Goal: Task Accomplishment & Management: Manage account settings

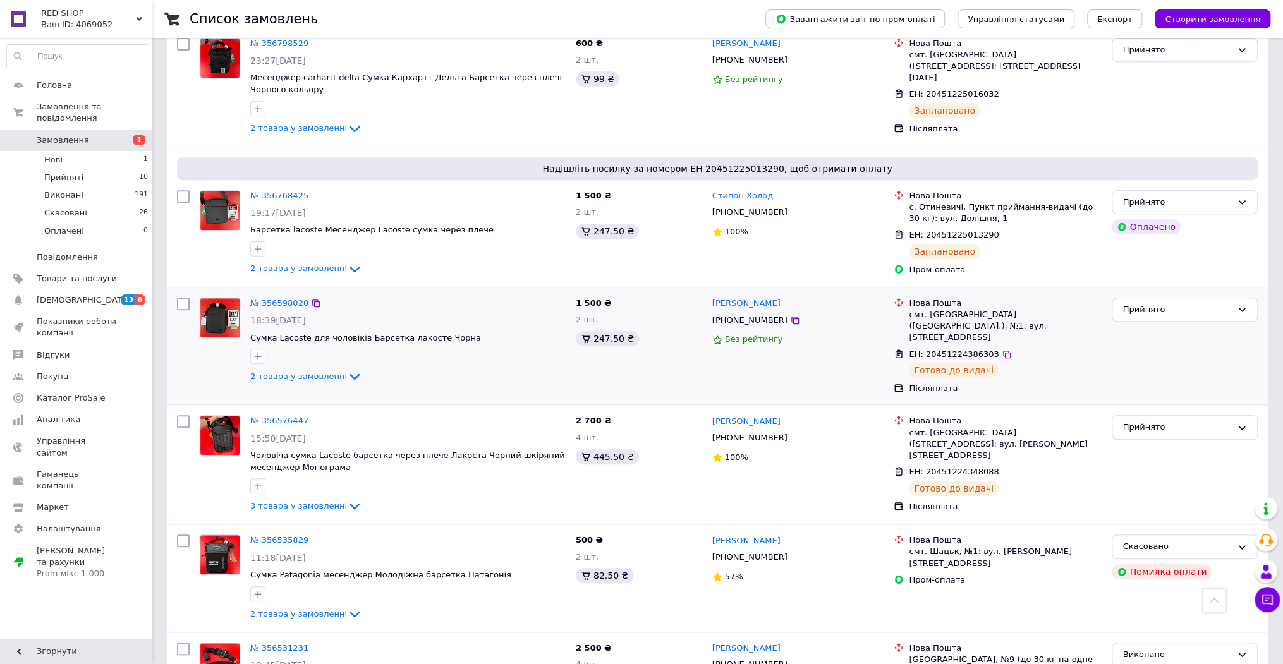
scroll to position [455, 0]
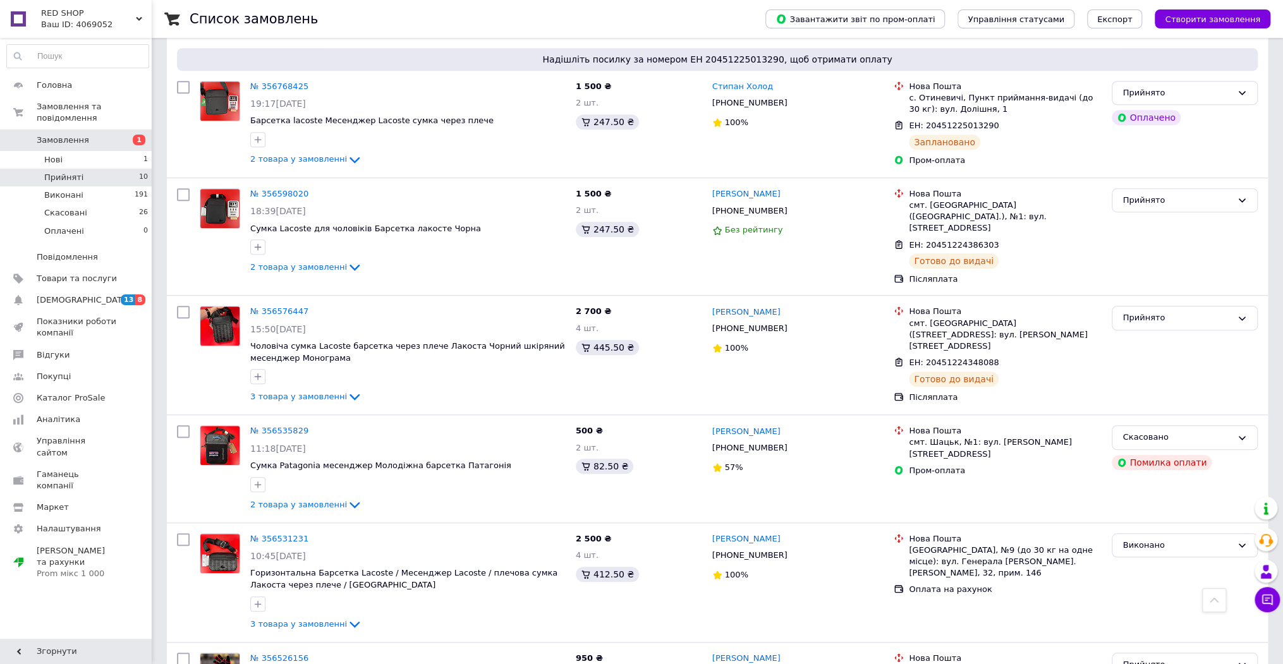
click at [63, 172] on span "Прийняті" at bounding box center [63, 177] width 39 height 11
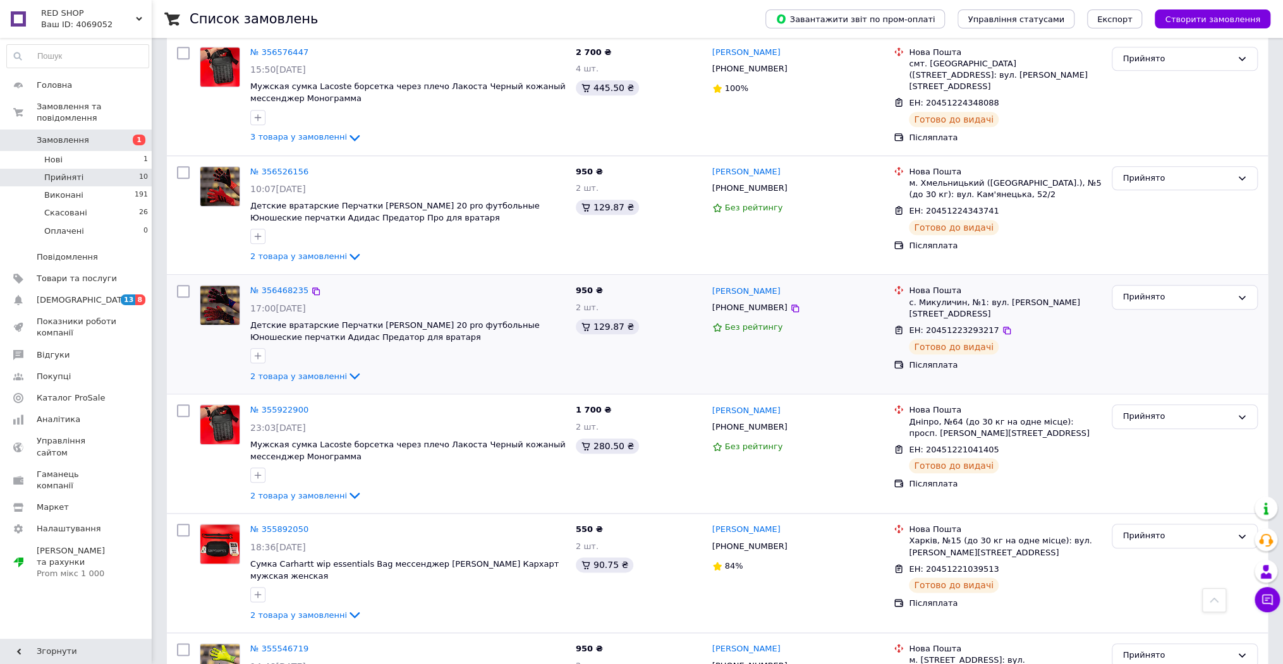
scroll to position [732, 0]
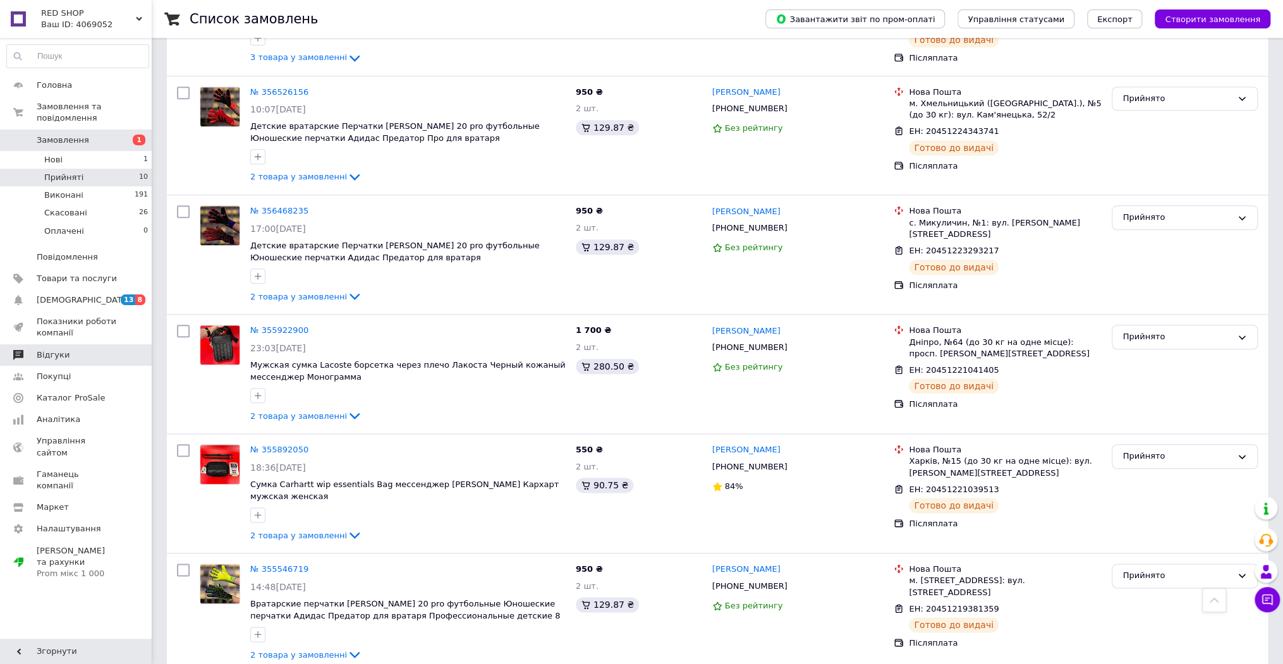
click at [54, 350] on span "Відгуки" at bounding box center [53, 355] width 33 height 11
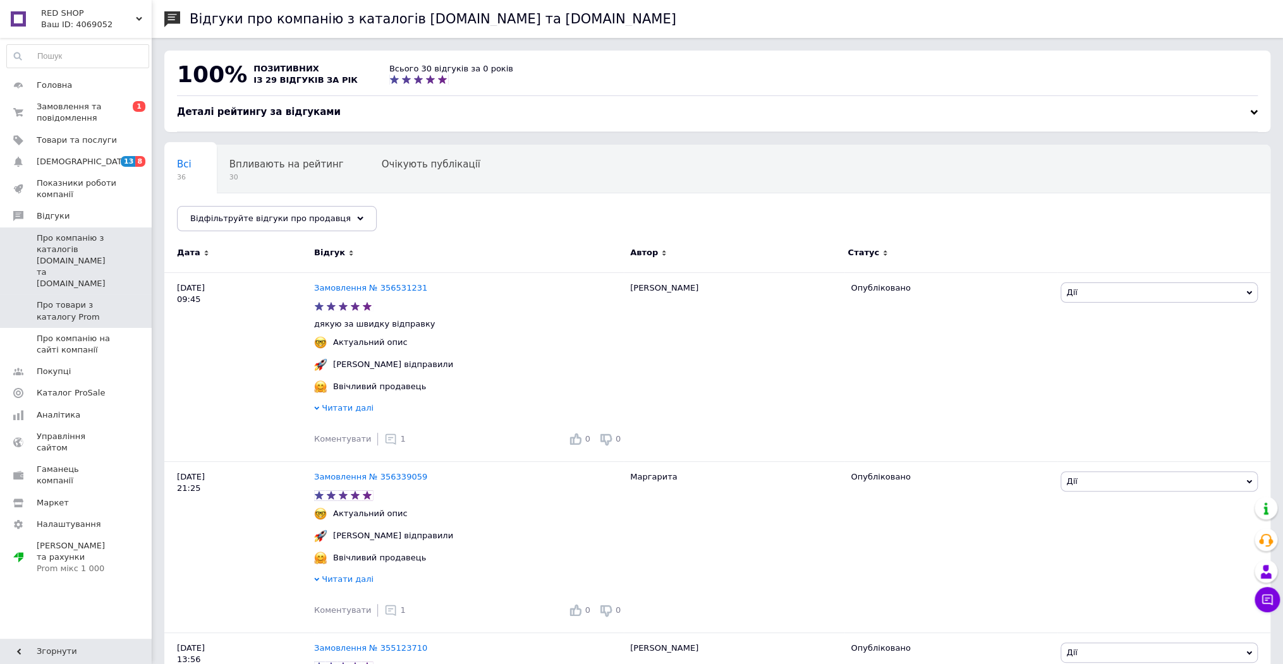
click at [71, 300] on span "Про товари з каталогу Prom" at bounding box center [77, 311] width 80 height 23
